Goal: Check status: Check status

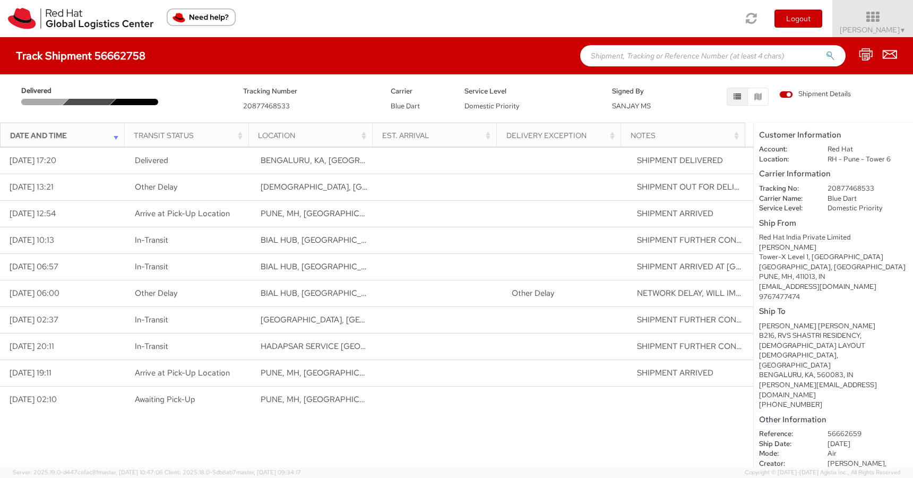
drag, startPoint x: 161, startPoint y: 62, endPoint x: 159, endPoint y: 48, distance: 14.1
click at [142, 44] on div "Track Shipment 56662758" at bounding box center [456, 55] width 913 height 37
drag, startPoint x: 149, startPoint y: 59, endPoint x: 144, endPoint y: 55, distance: 6.4
click at [144, 55] on div "Track Shipment 56662758" at bounding box center [86, 56] width 140 height 12
copy h4 "Track Shipment 56662758"
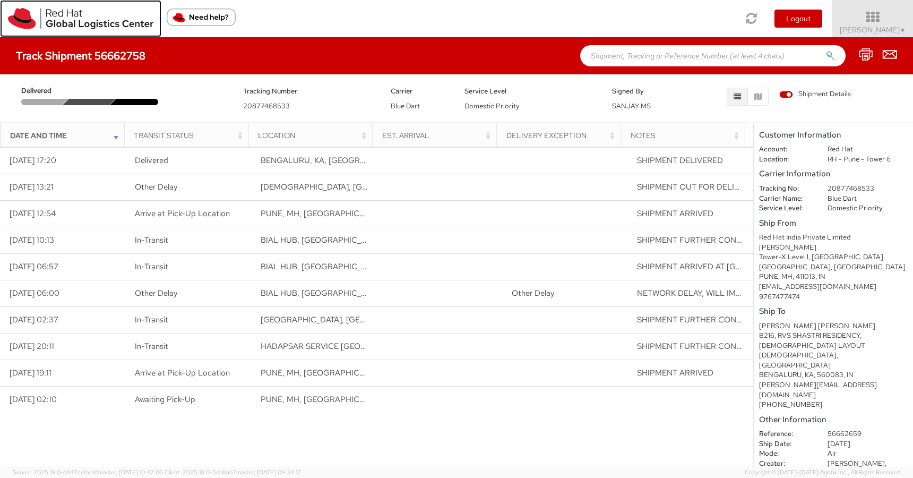
click at [84, 19] on img at bounding box center [80, 18] width 145 height 21
